Goal: Task Accomplishment & Management: Use online tool/utility

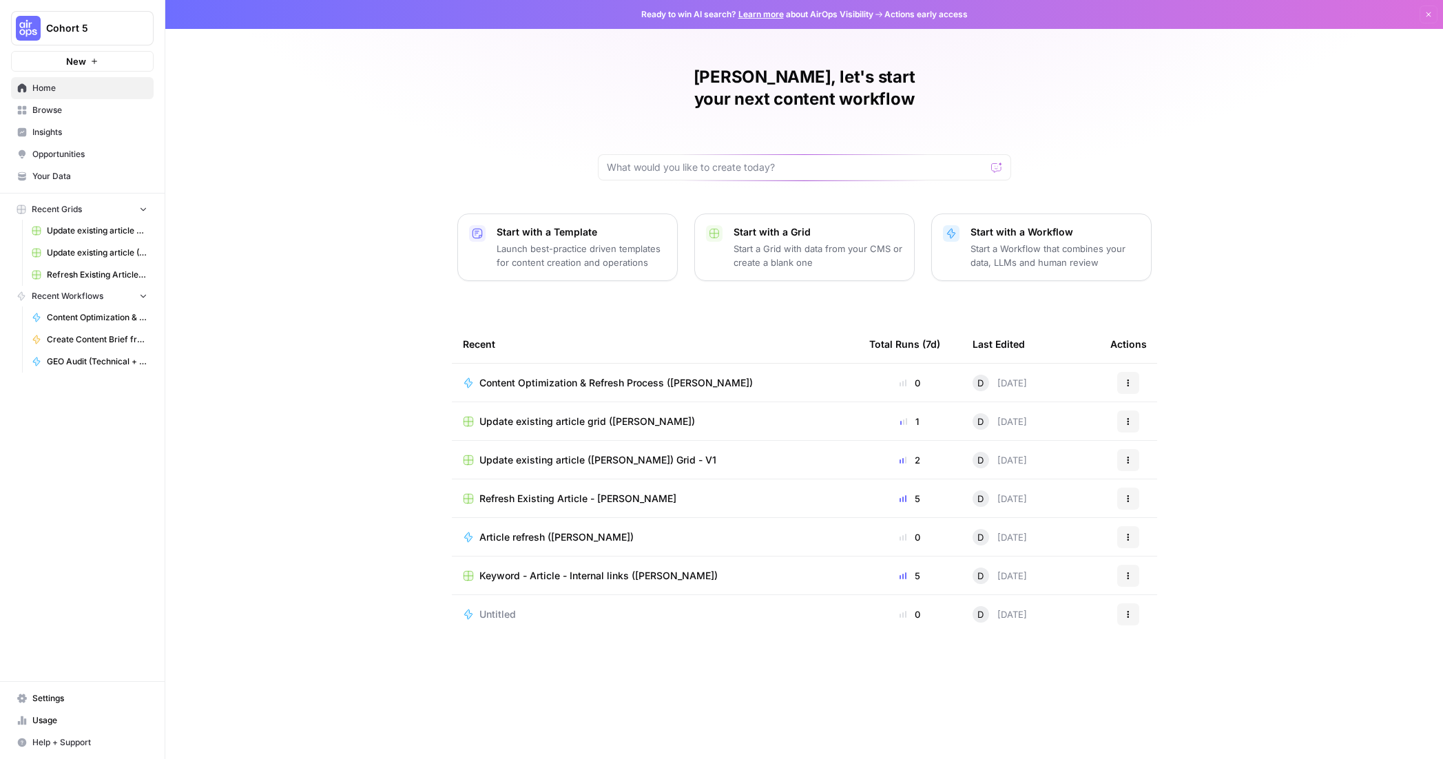
click at [67, 105] on span "Browse" at bounding box center [89, 110] width 115 height 12
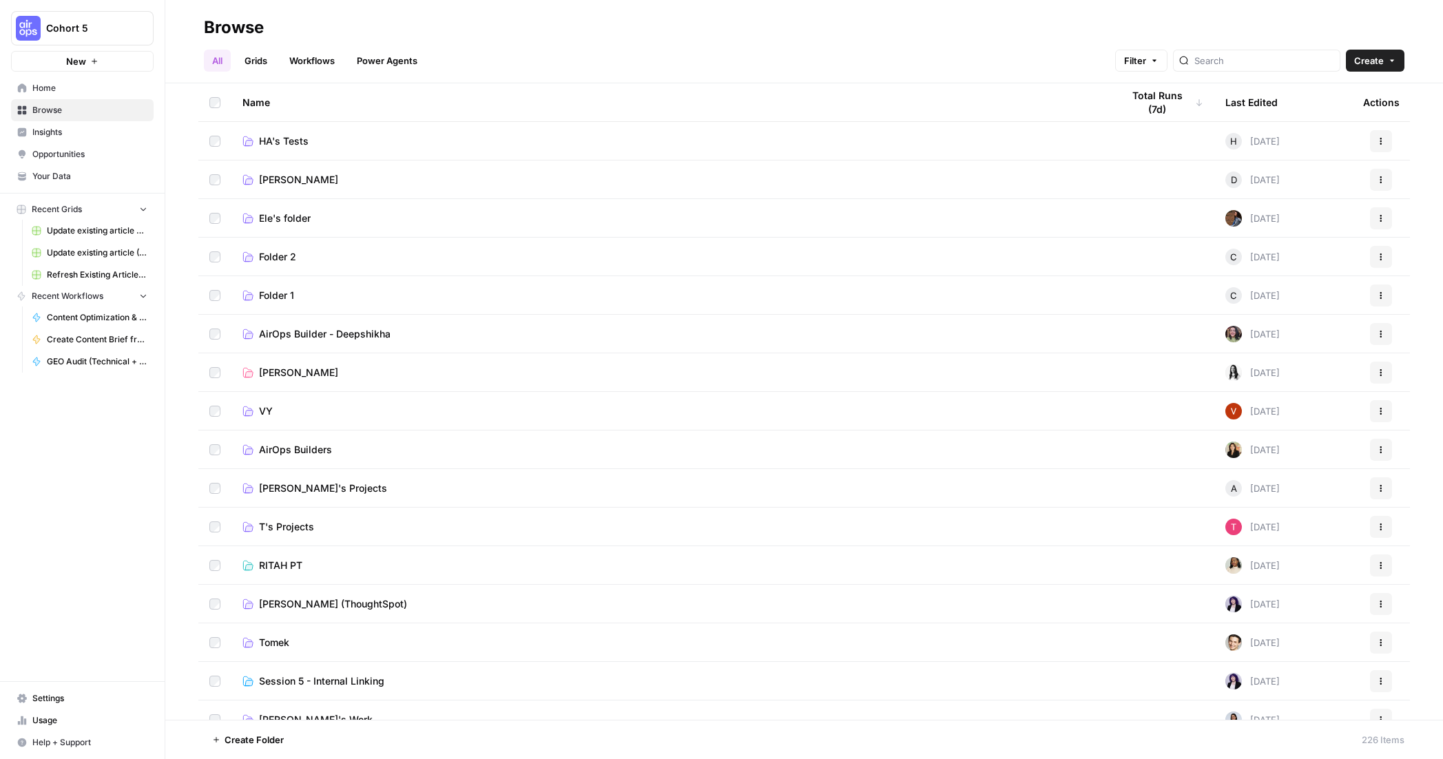
click at [1025, 177] on link "[PERSON_NAME]" at bounding box center [672, 180] width 858 height 14
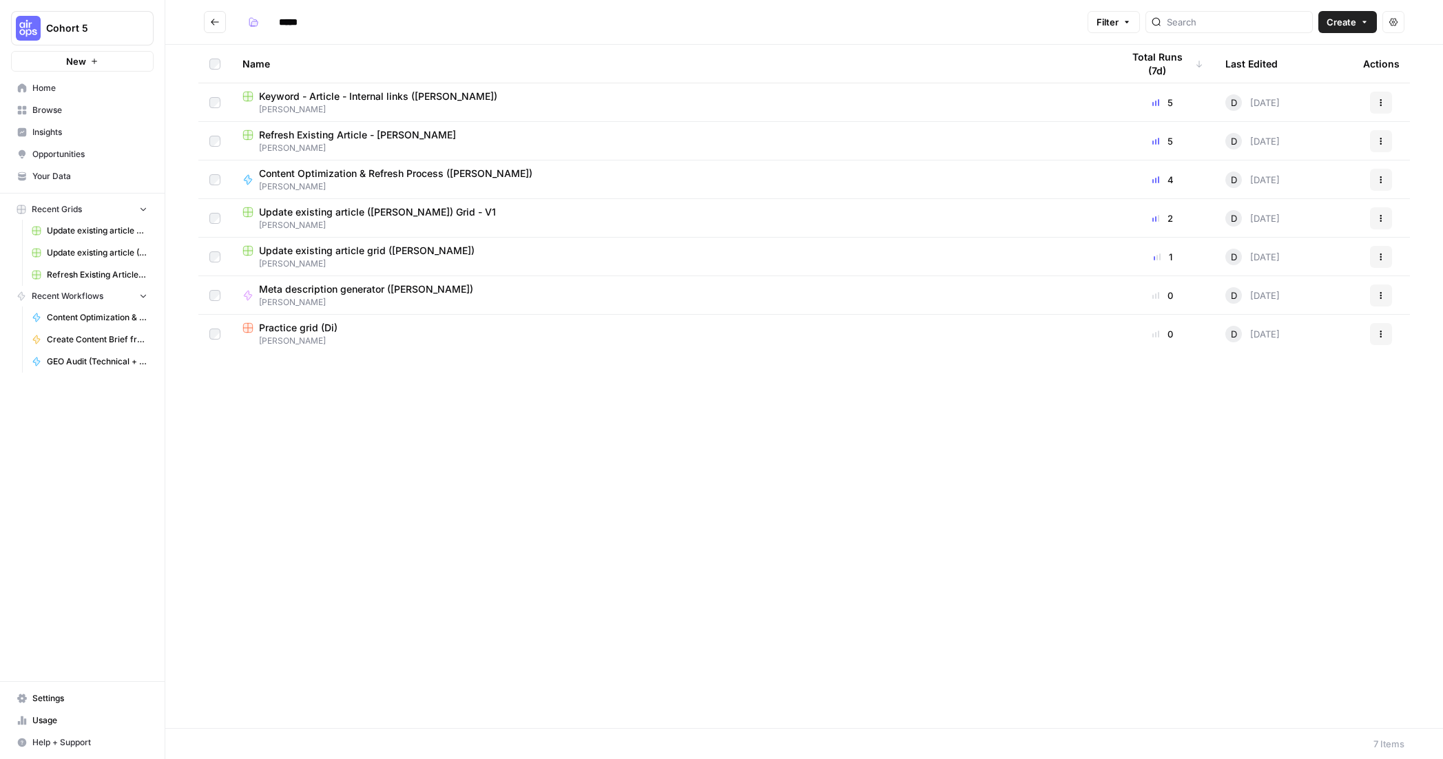
click at [590, 212] on div "Update existing article ([PERSON_NAME]) Grid - V1" at bounding box center [672, 212] width 858 height 14
type input "*****"
click at [372, 252] on span "Update existing article grid ([PERSON_NAME])" at bounding box center [367, 251] width 216 height 14
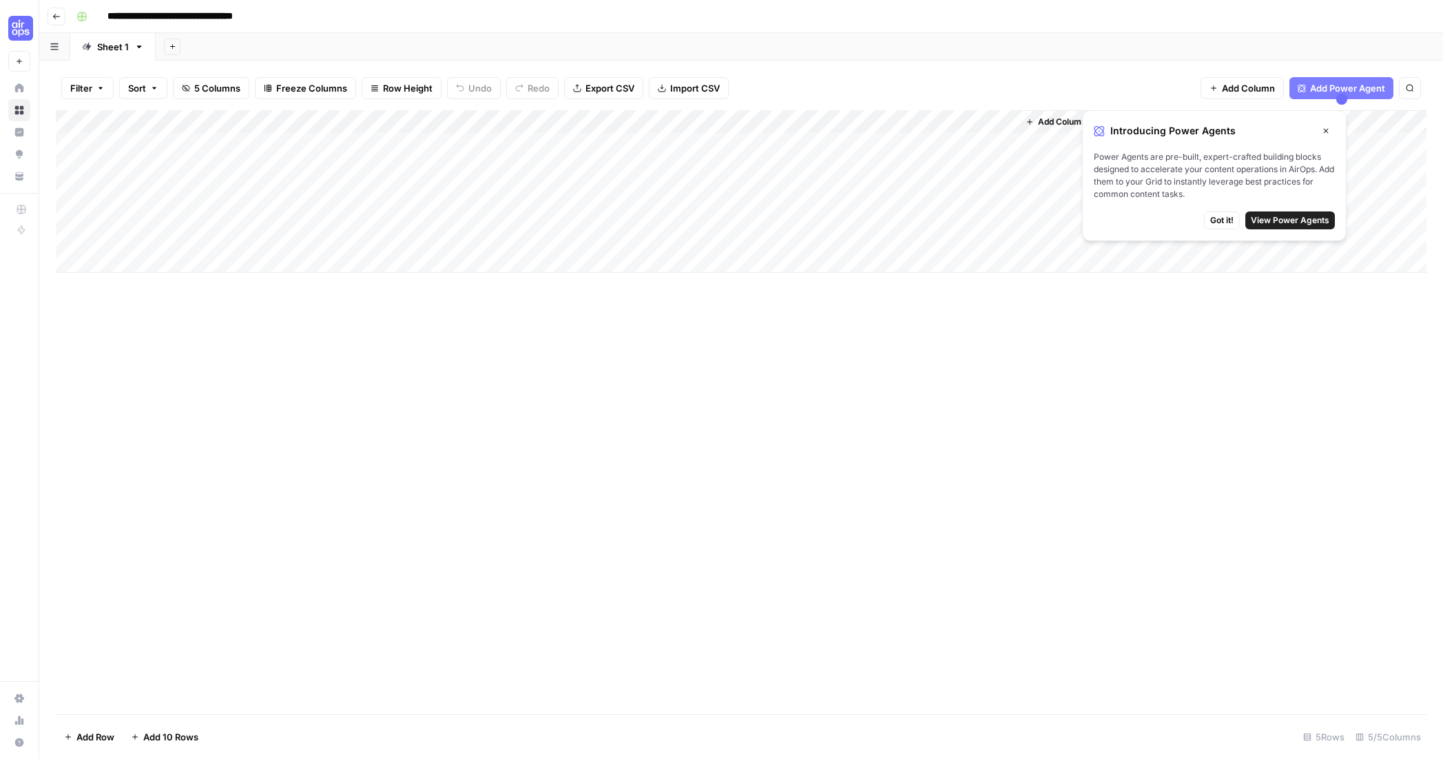
click at [928, 148] on div "Add Column" at bounding box center [741, 191] width 1371 height 163
click at [986, 144] on div "Add Column" at bounding box center [741, 191] width 1371 height 163
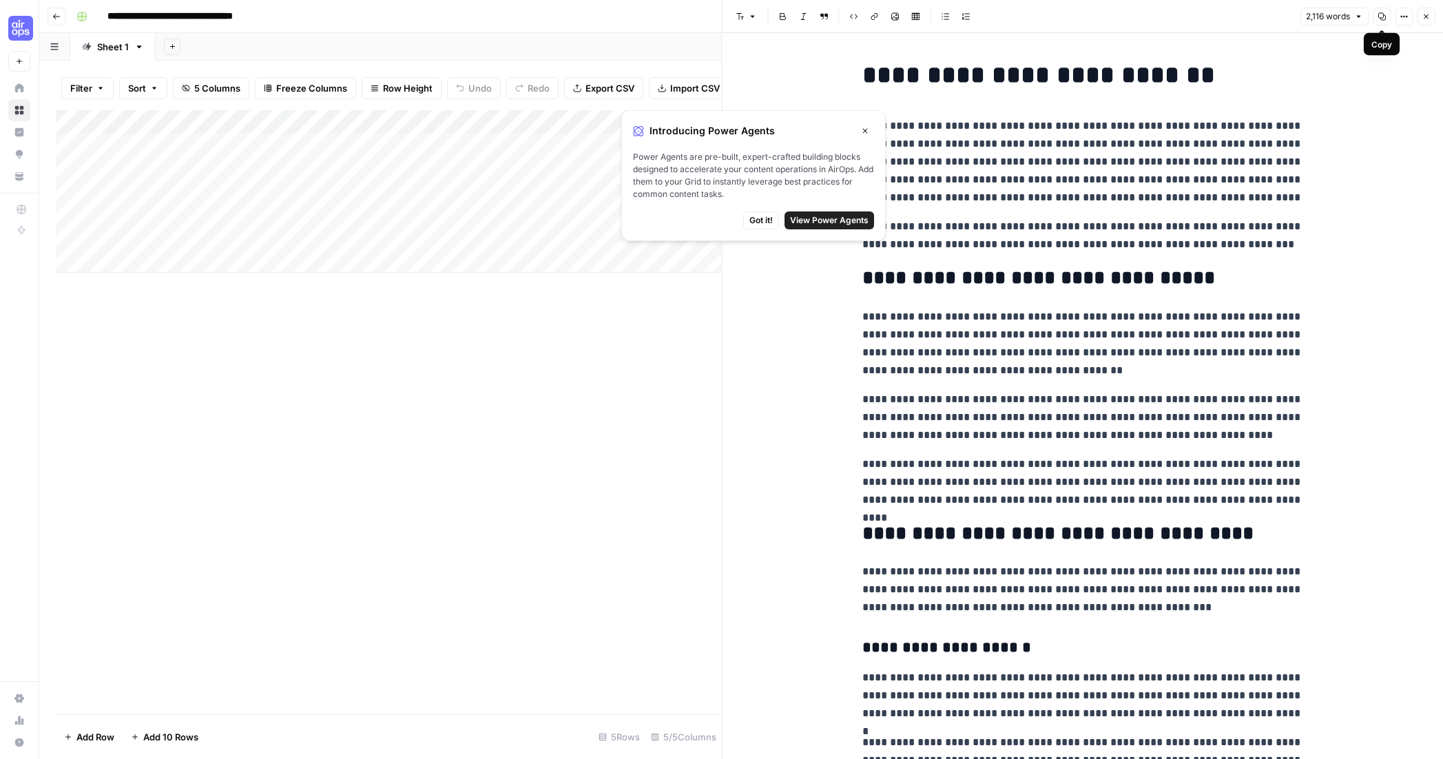
click at [1381, 14] on icon "button" at bounding box center [1382, 16] width 8 height 8
click at [863, 127] on icon "button" at bounding box center [865, 131] width 8 height 8
